Goal: Task Accomplishment & Management: Manage account settings

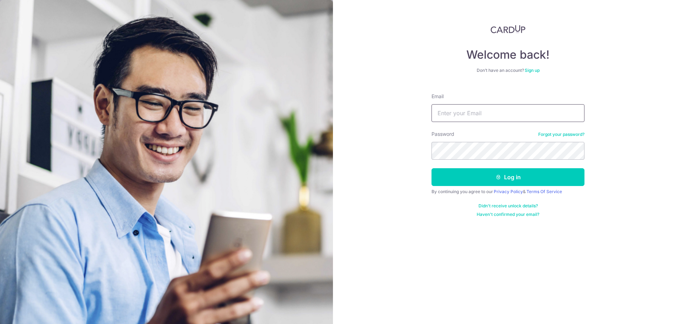
click at [471, 121] on input "Email" at bounding box center [507, 113] width 153 height 18
click at [482, 115] on input "[EMAIL_ADDRESS][DOMAIN_NAME]" at bounding box center [507, 113] width 153 height 18
type input "[EMAIL_ADDRESS][DOMAIN_NAME]"
click at [431, 168] on button "Log in" at bounding box center [507, 177] width 153 height 18
